Goal: Information Seeking & Learning: Learn about a topic

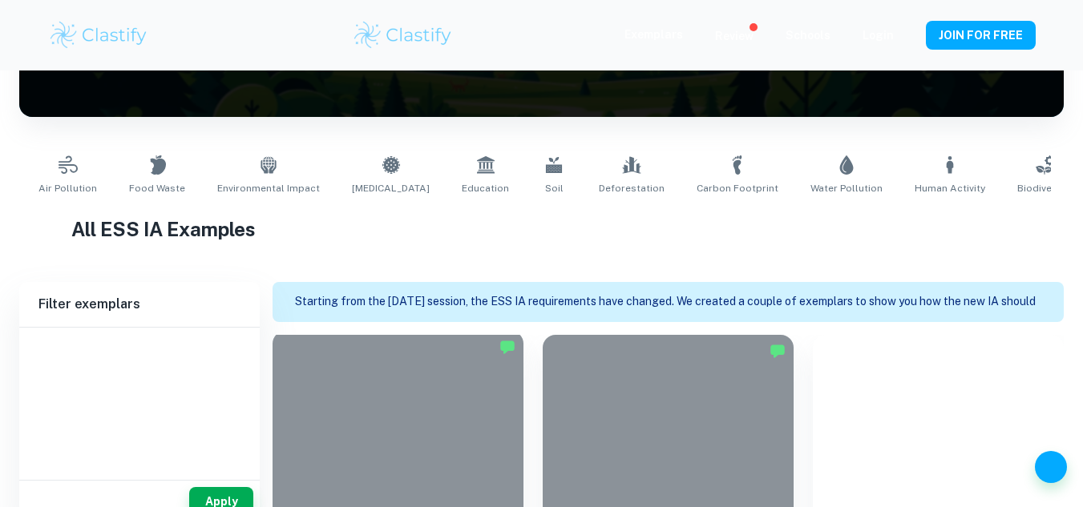
scroll to position [296, 0]
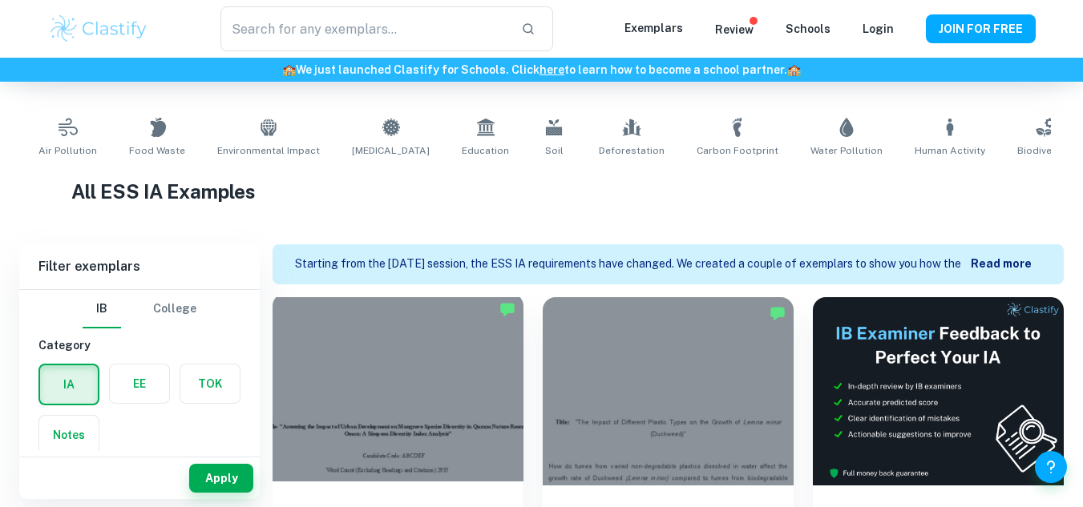
type input "ESS"
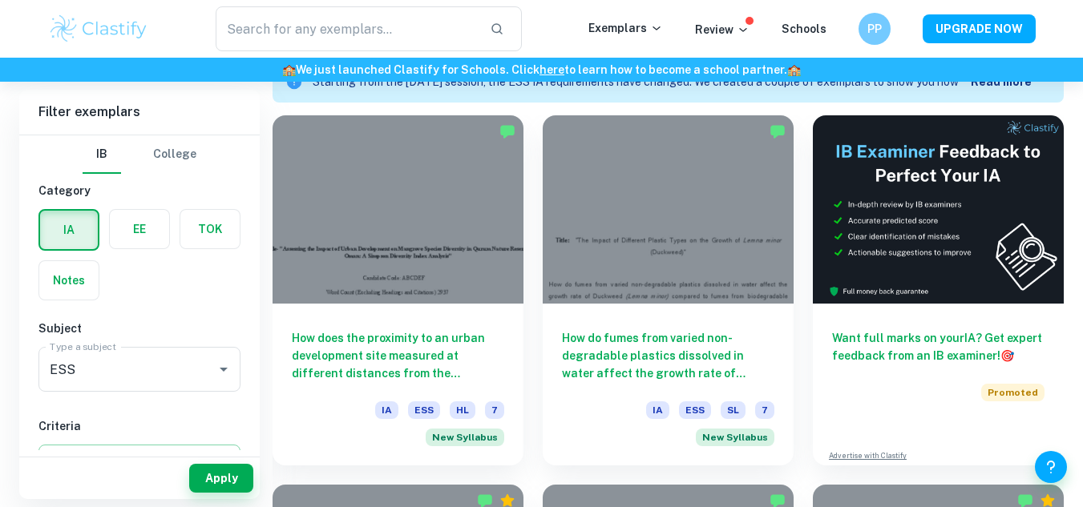
scroll to position [484, 0]
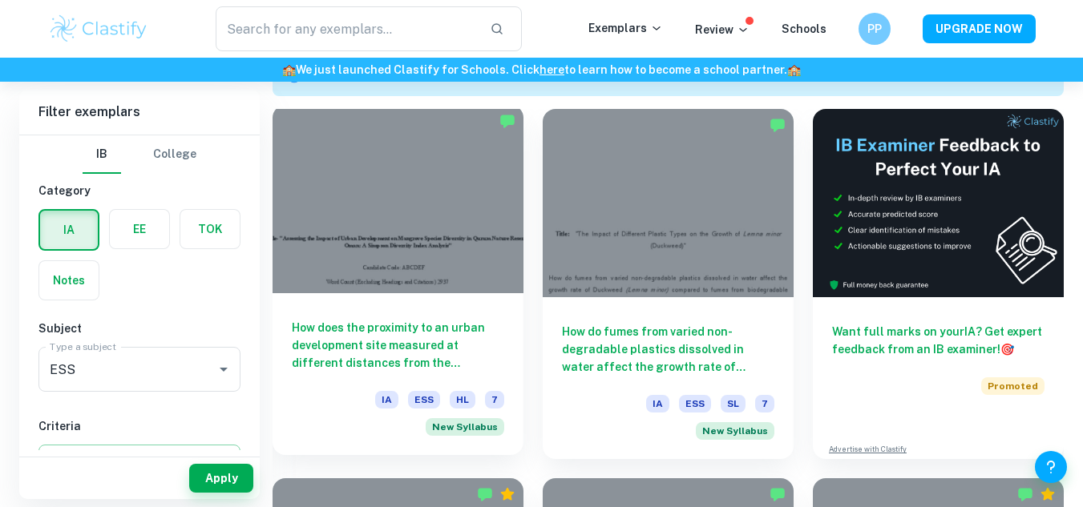
click at [365, 351] on h6 "How does the proximity to an urban development site measured at different dista…" at bounding box center [398, 345] width 212 height 53
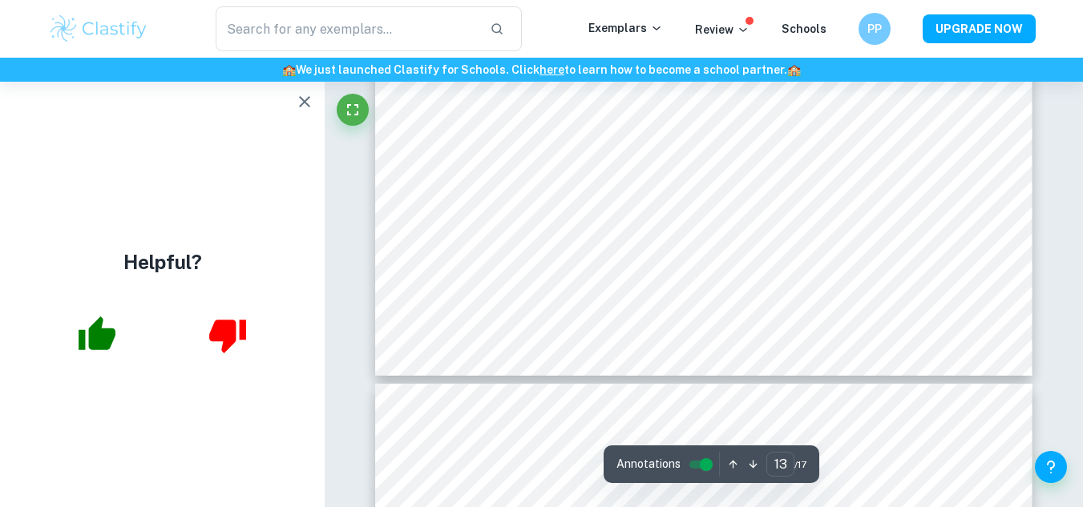
type input "14"
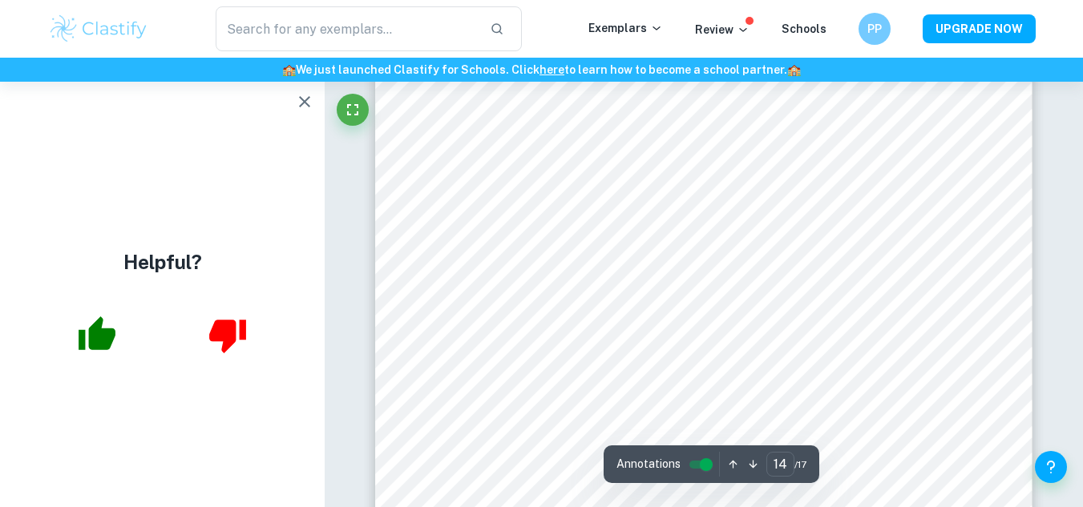
scroll to position [11988, 0]
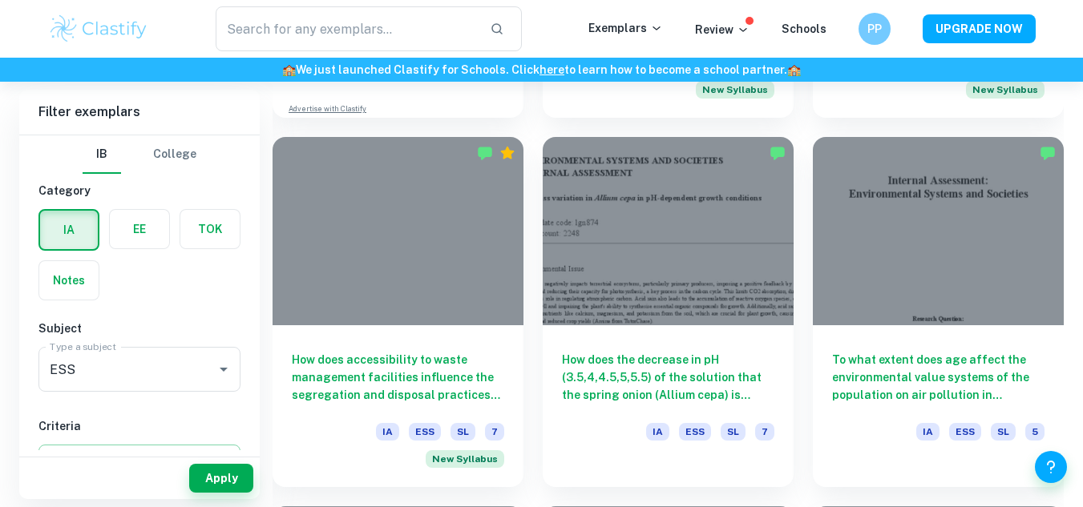
scroll to position [1565, 0]
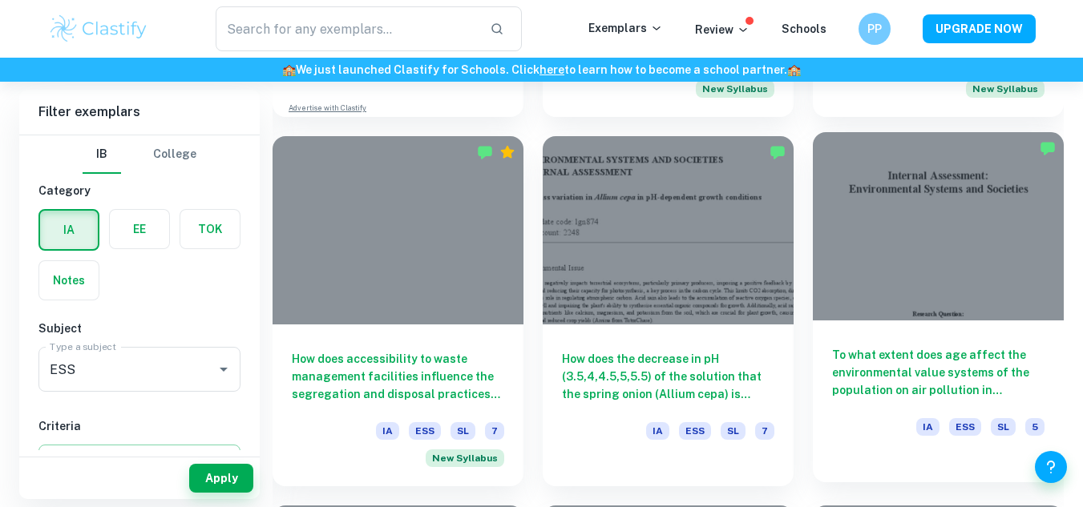
click at [886, 390] on h6 "To what extent does age affect the environmental value systems of the populatio…" at bounding box center [938, 372] width 212 height 53
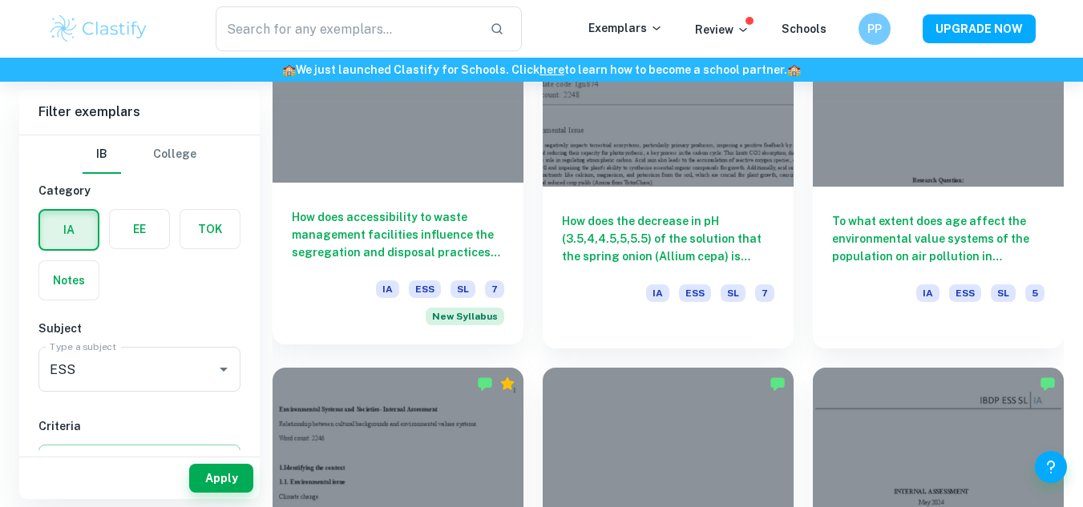
scroll to position [1702, 0]
click at [358, 242] on h6 "How does accessibility to waste management facilities influence the segregation…" at bounding box center [398, 235] width 212 height 53
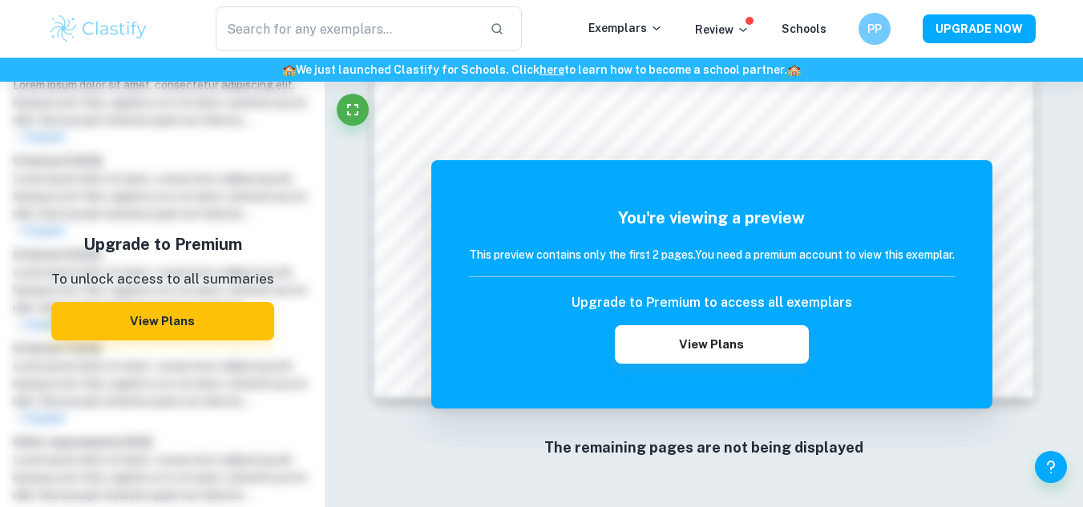
scroll to position [826, 0]
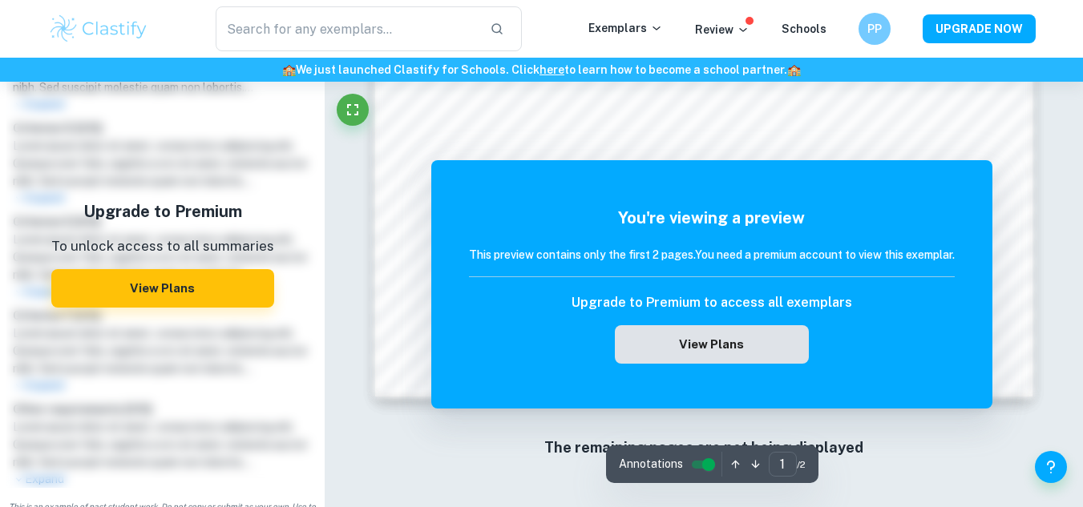
click at [674, 351] on button "View Plans" at bounding box center [712, 344] width 194 height 38
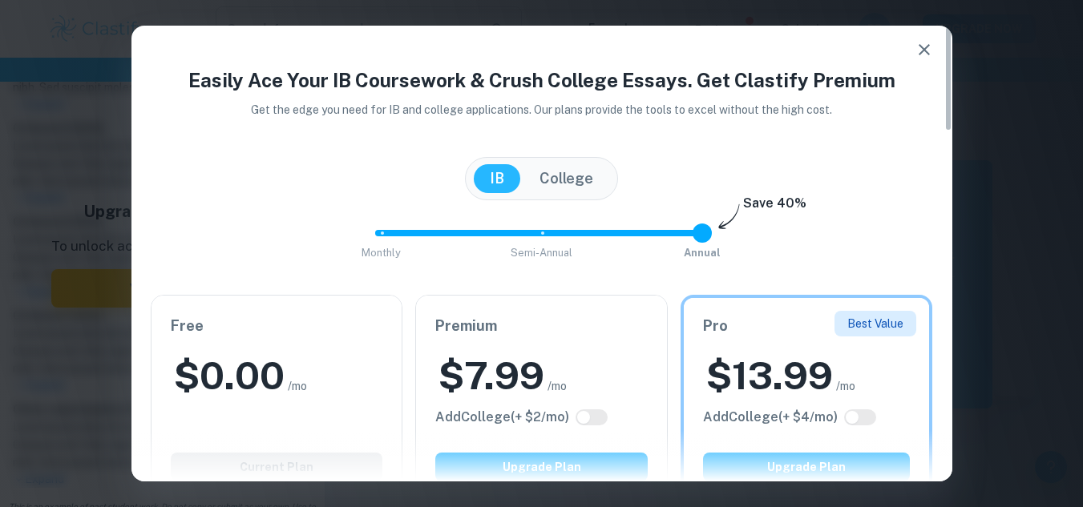
click at [331, 380] on div "$ 0.00 /mo" at bounding box center [277, 375] width 212 height 51
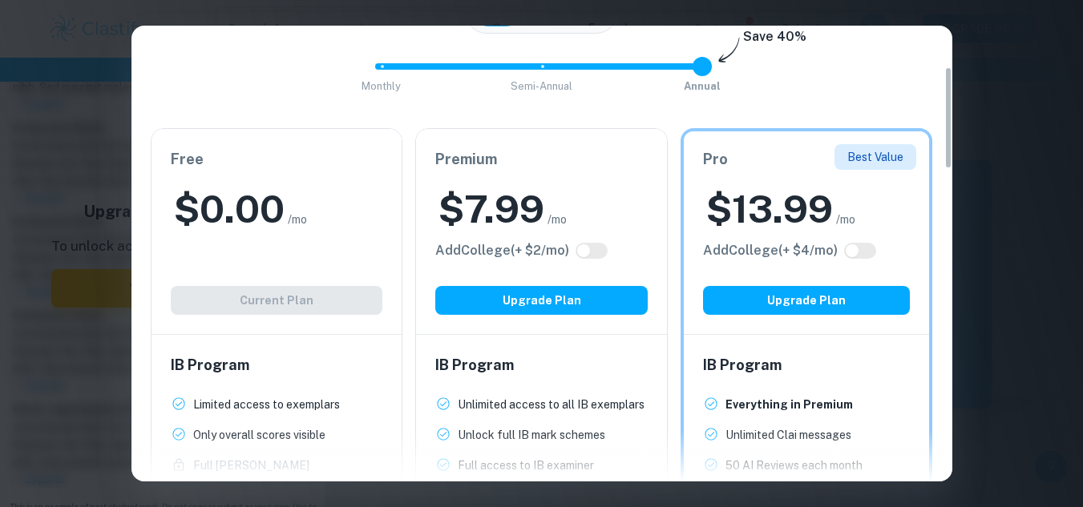
scroll to position [184, 0]
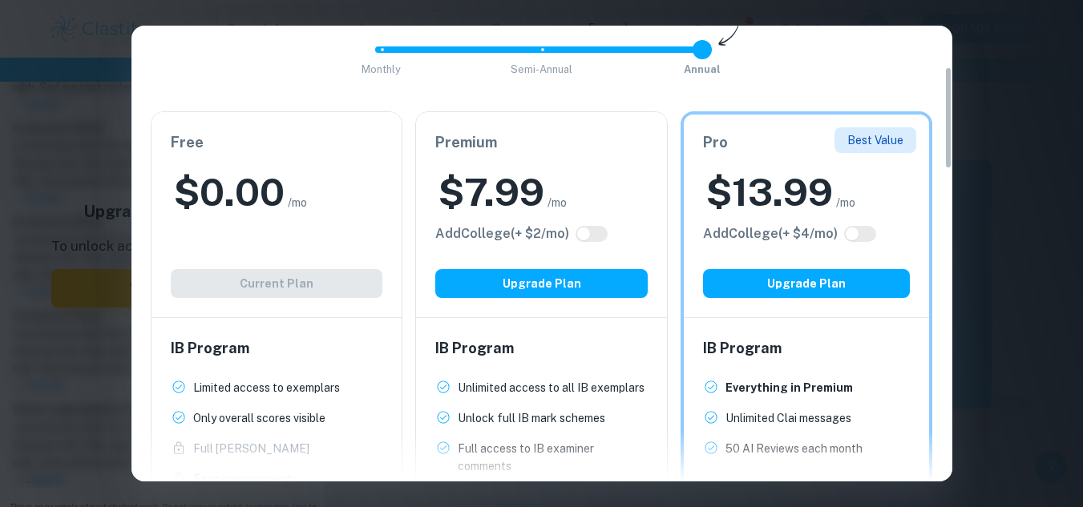
click at [266, 223] on div "Free $ 0.00 /mo Add College (+ $ 2 /mo) Current Plan" at bounding box center [276, 214] width 251 height 205
click at [274, 282] on div "Free $ 0.00 /mo Add College (+ $ 2 /mo) Current Plan" at bounding box center [276, 214] width 251 height 205
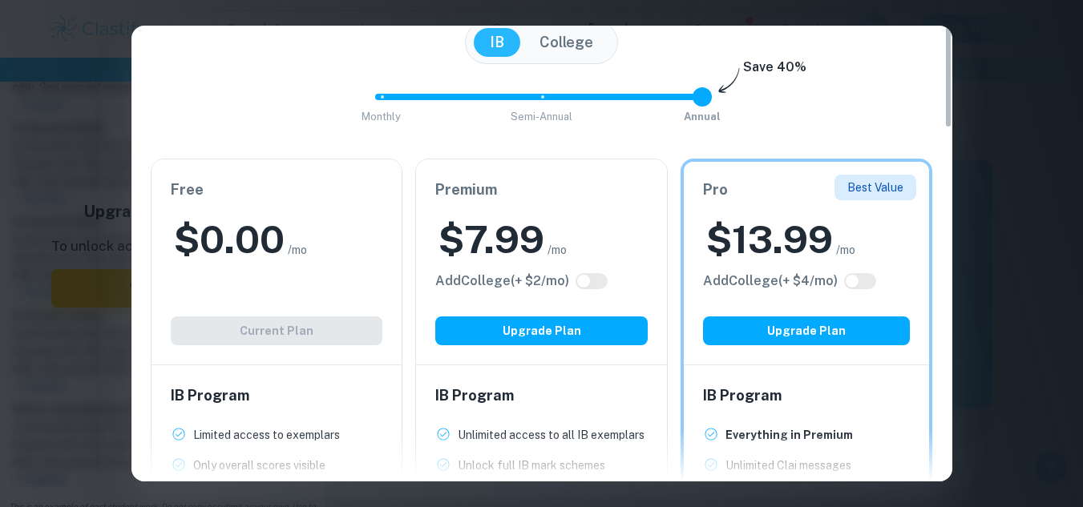
scroll to position [0, 0]
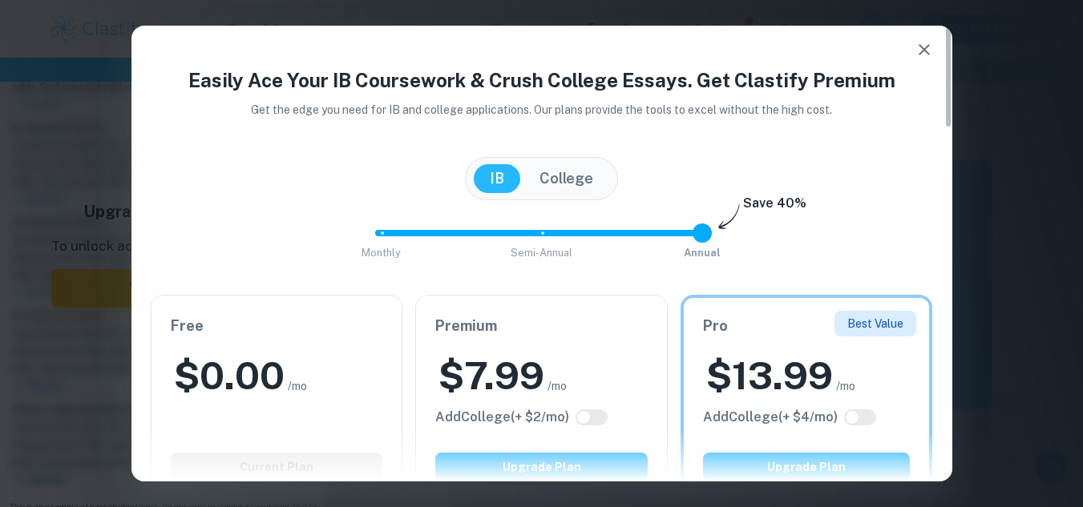
click at [923, 48] on icon "button" at bounding box center [924, 49] width 19 height 19
